Goal: Information Seeking & Learning: Learn about a topic

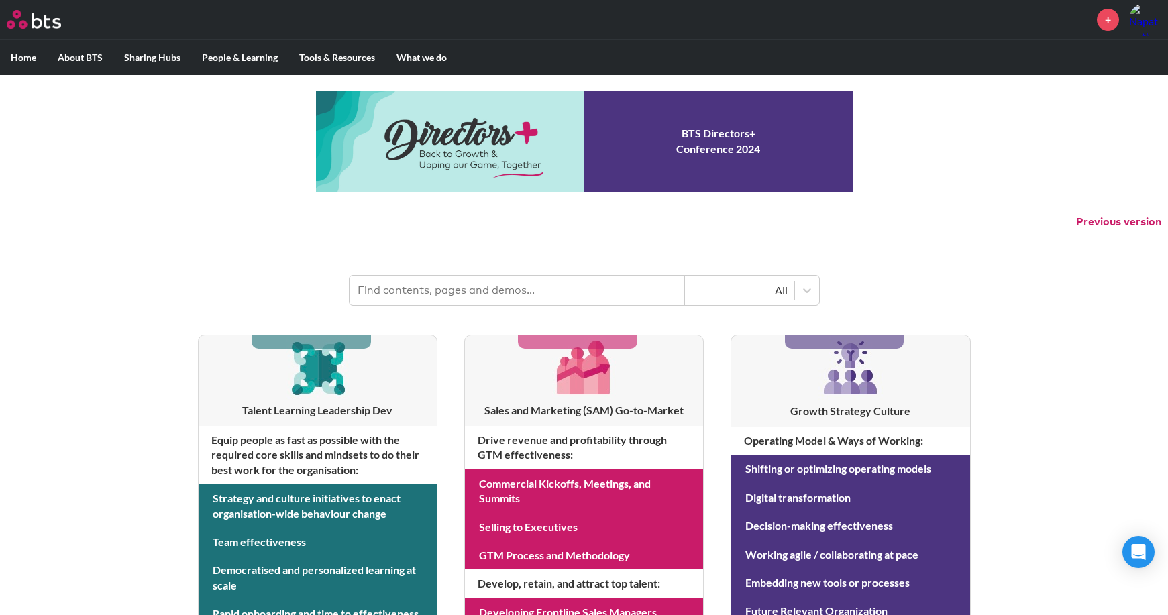
drag, startPoint x: 489, startPoint y: 286, endPoint x: 480, endPoint y: 297, distance: 14.8
click at [480, 297] on input "text" at bounding box center [516, 291] width 335 height 30
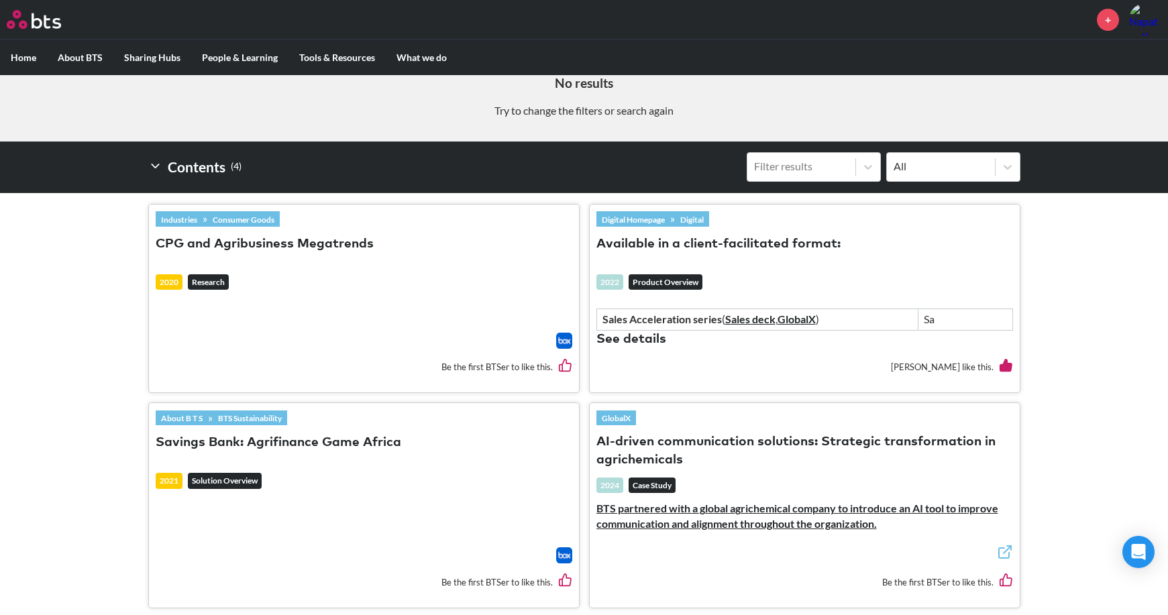
scroll to position [97, 0]
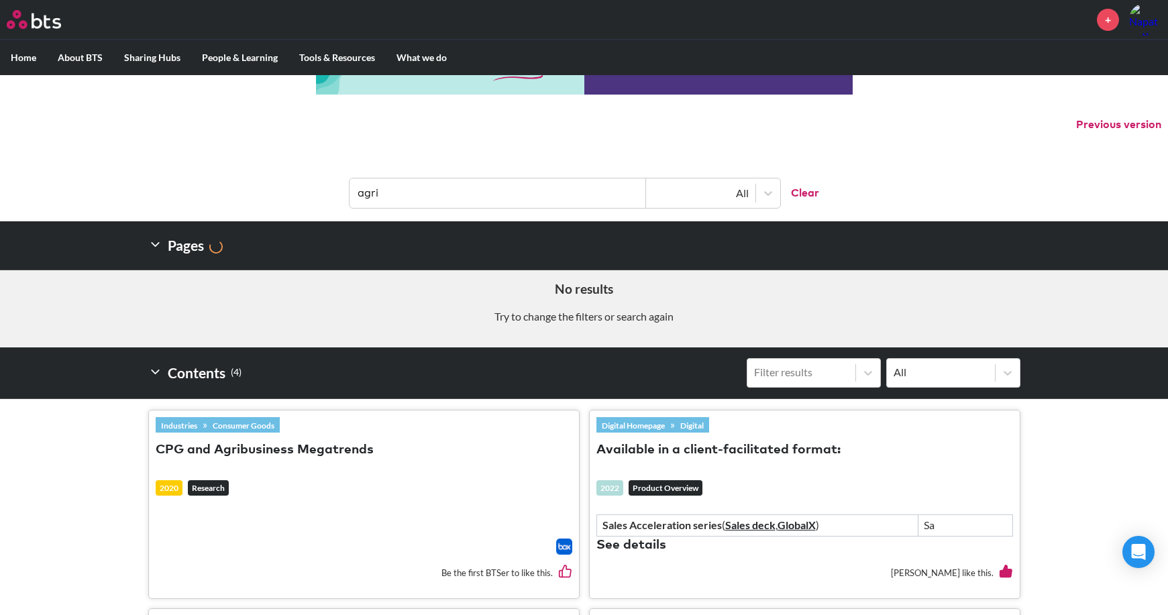
click at [545, 182] on input "agri" at bounding box center [497, 193] width 296 height 30
click at [546, 182] on input "agri" at bounding box center [497, 193] width 296 height 30
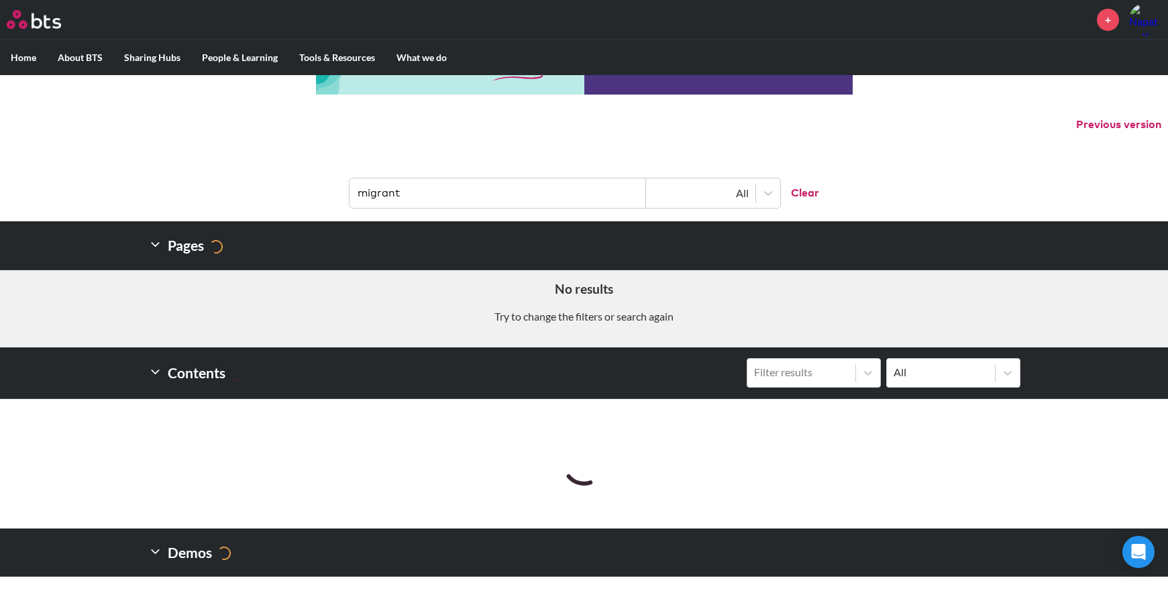
scroll to position [83, 0]
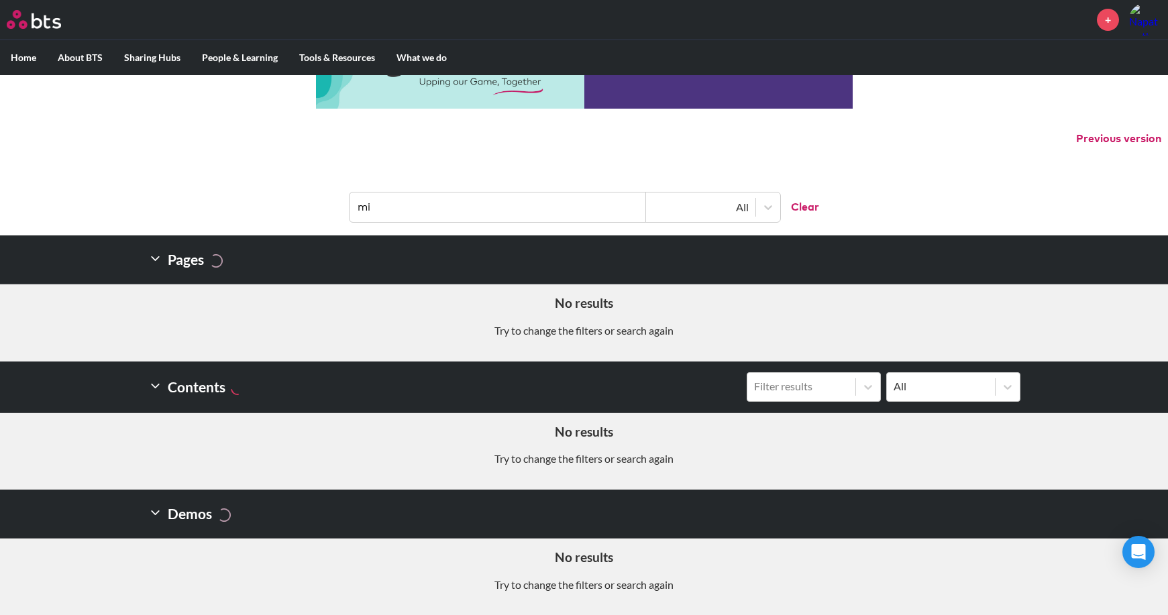
type input "m"
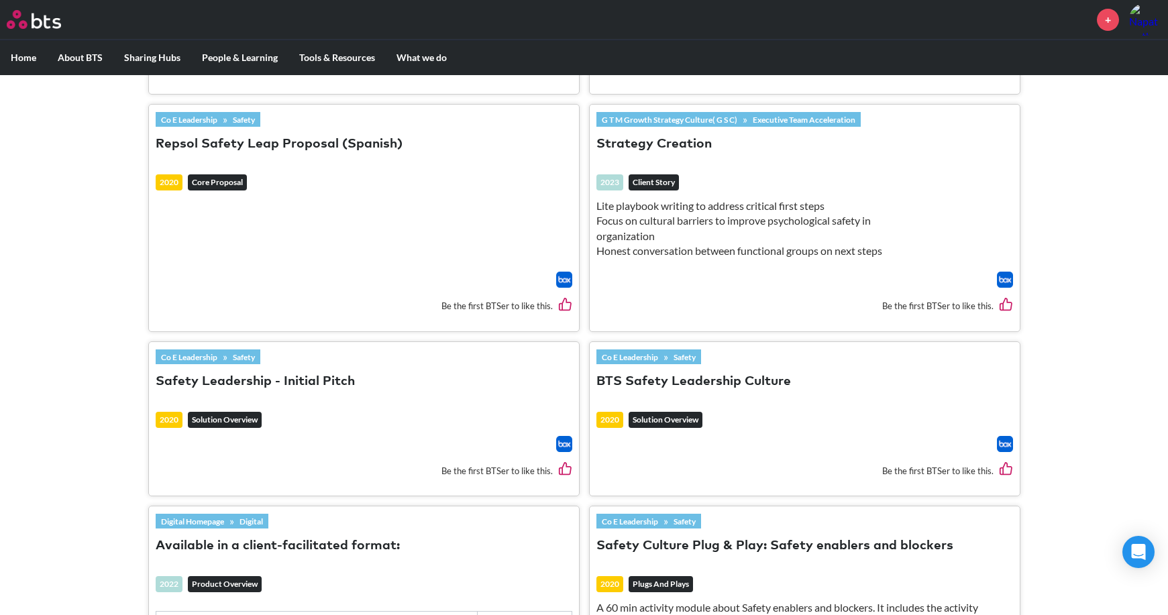
scroll to position [1207, 0]
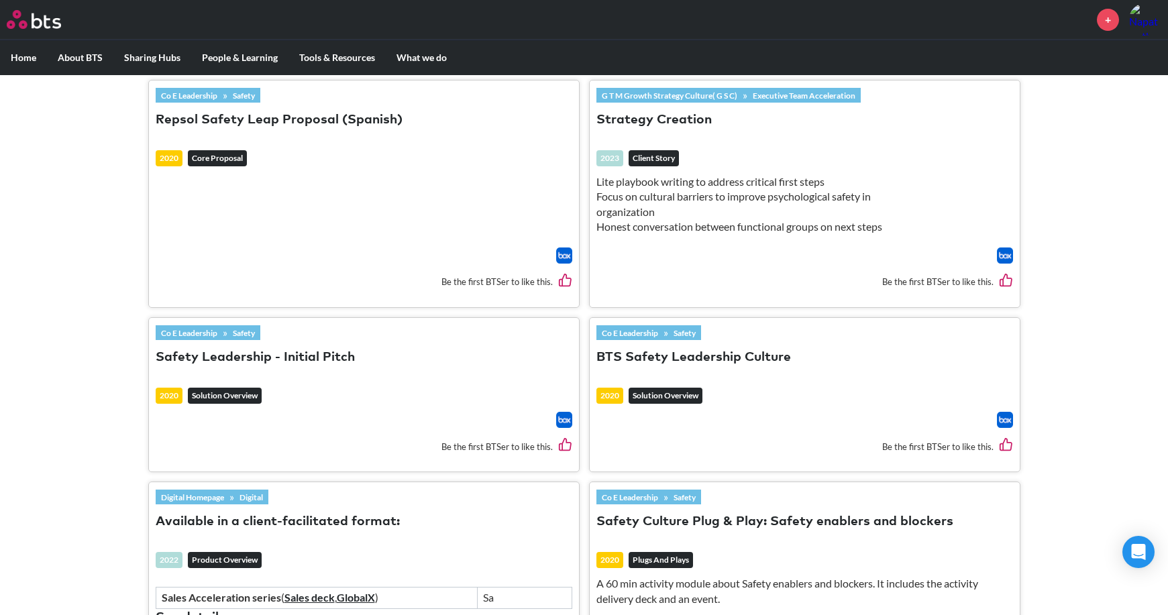
type input "safety"
click at [655, 368] on h3 "BTS Safety Leadership Culture" at bounding box center [804, 364] width 416 height 32
click at [655, 367] on button "BTS Safety Leadership Culture" at bounding box center [693, 358] width 194 height 18
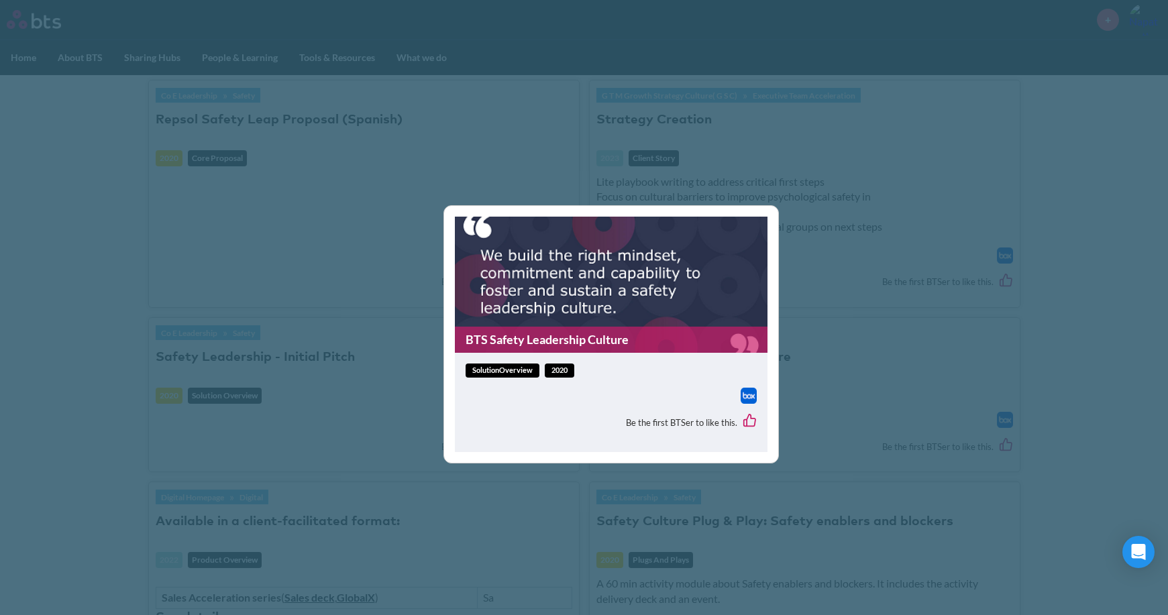
click at [602, 333] on link "BTS Safety Leadership Culture" at bounding box center [611, 340] width 313 height 26
click at [995, 327] on div "BTS Safety Leadership Culture solutionOverview 2020 Be the first BTSer to like …" at bounding box center [584, 307] width 1168 height 615
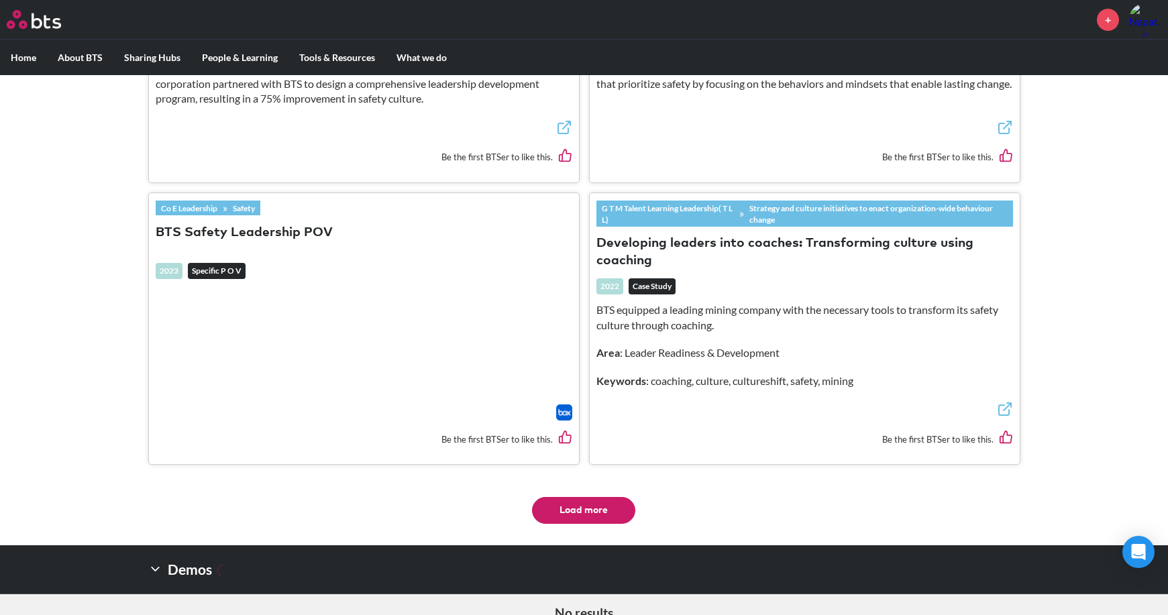
scroll to position [2318, 0]
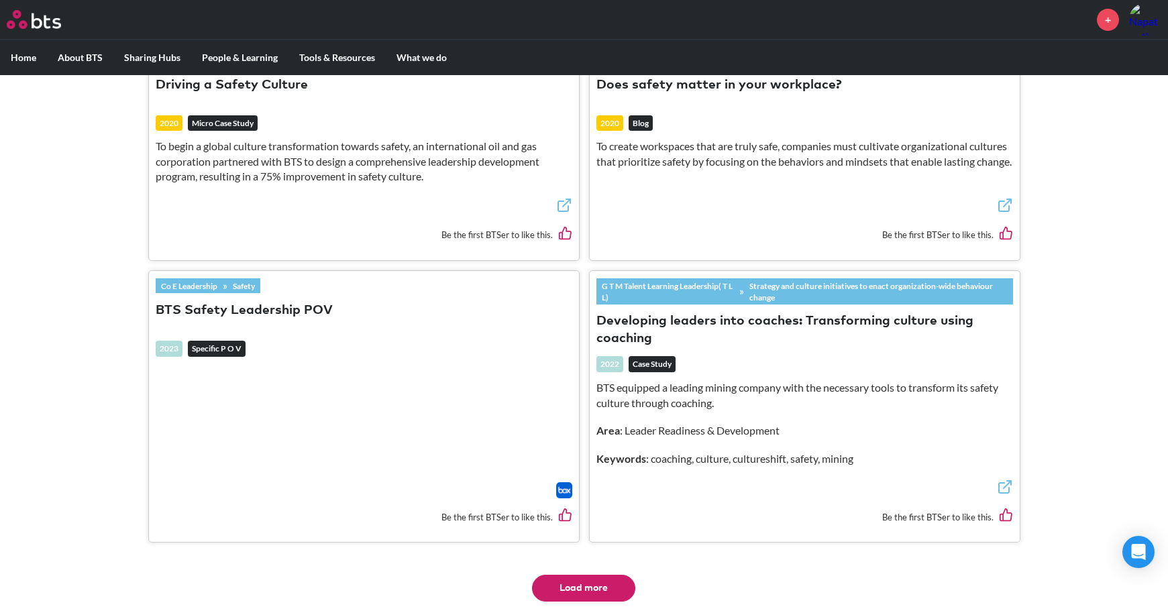
click at [574, 584] on button "Load more" at bounding box center [583, 588] width 103 height 27
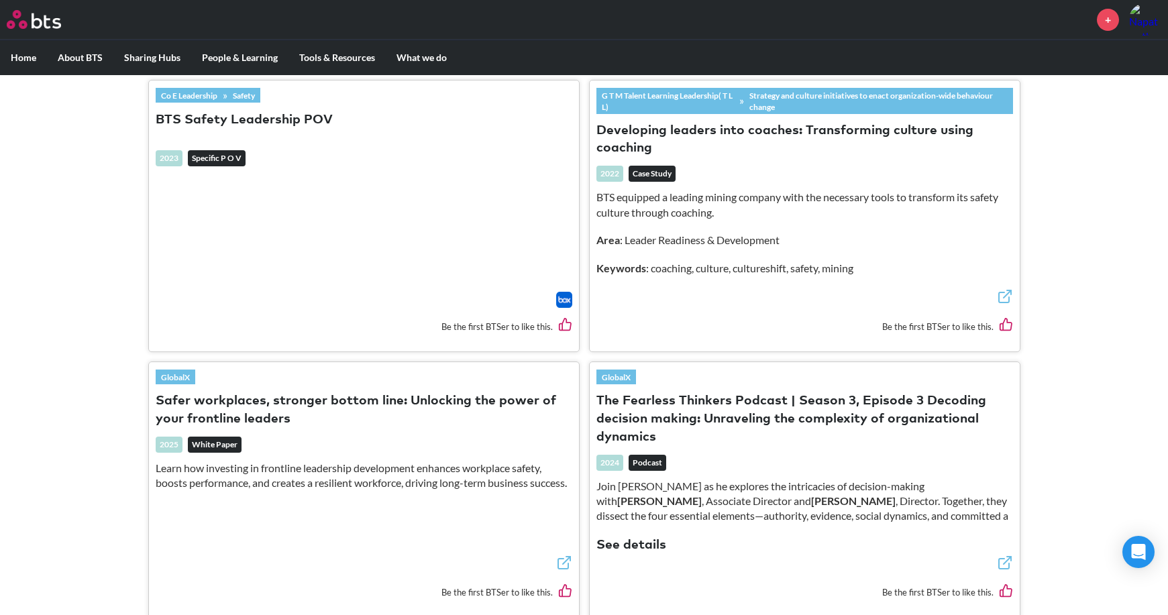
scroll to position [2385, 0]
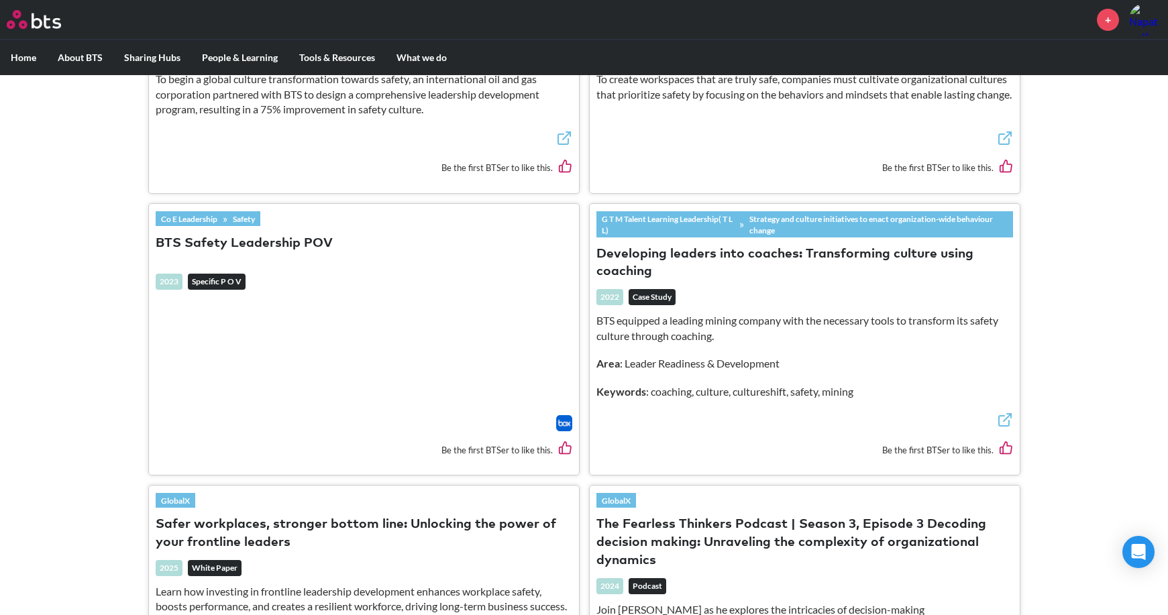
click at [664, 252] on button "Developing leaders into coaches: Transforming culture using coaching" at bounding box center [804, 263] width 416 height 36
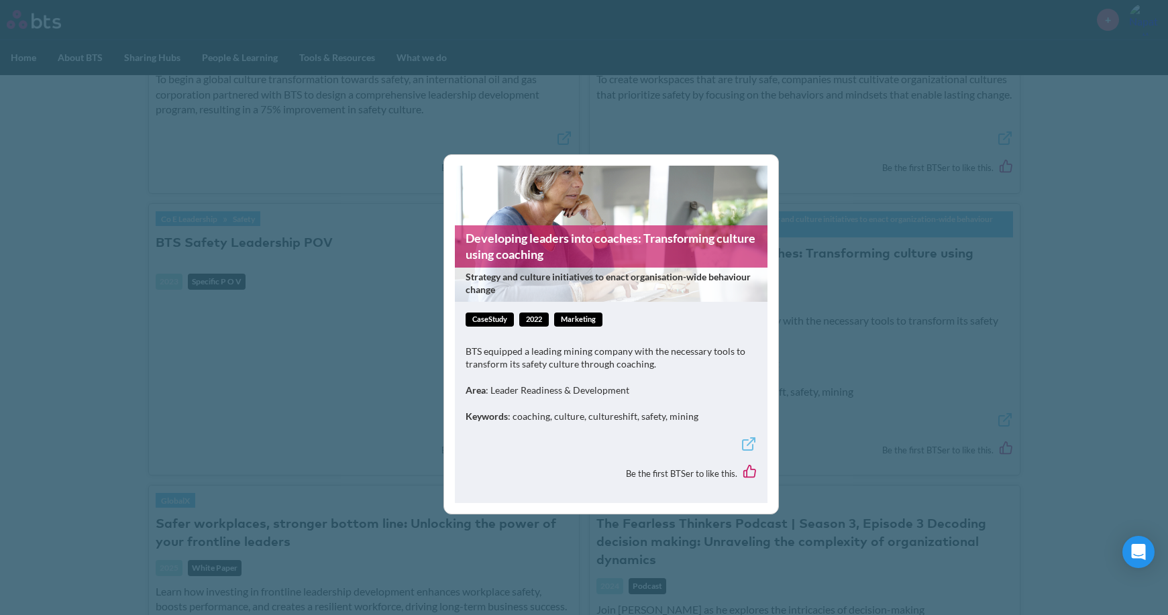
click at [581, 254] on link "Developing leaders into coaches: Transforming culture using coaching" at bounding box center [611, 246] width 313 height 42
